Goal: Navigation & Orientation: Go to known website

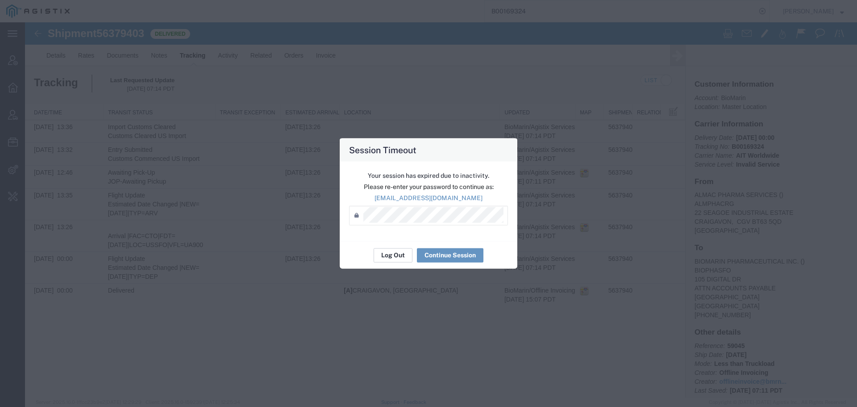
click at [387, 253] on button "Log Out" at bounding box center [393, 255] width 39 height 14
